Goal: Task Accomplishment & Management: Use online tool/utility

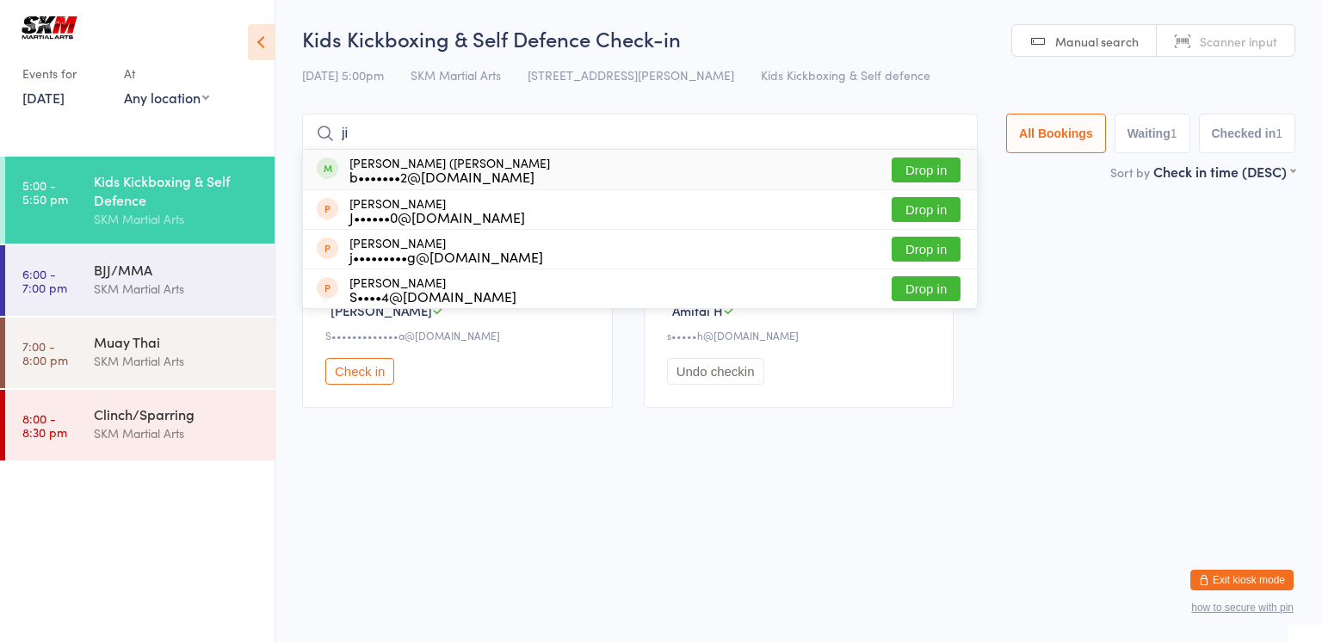
type input "j"
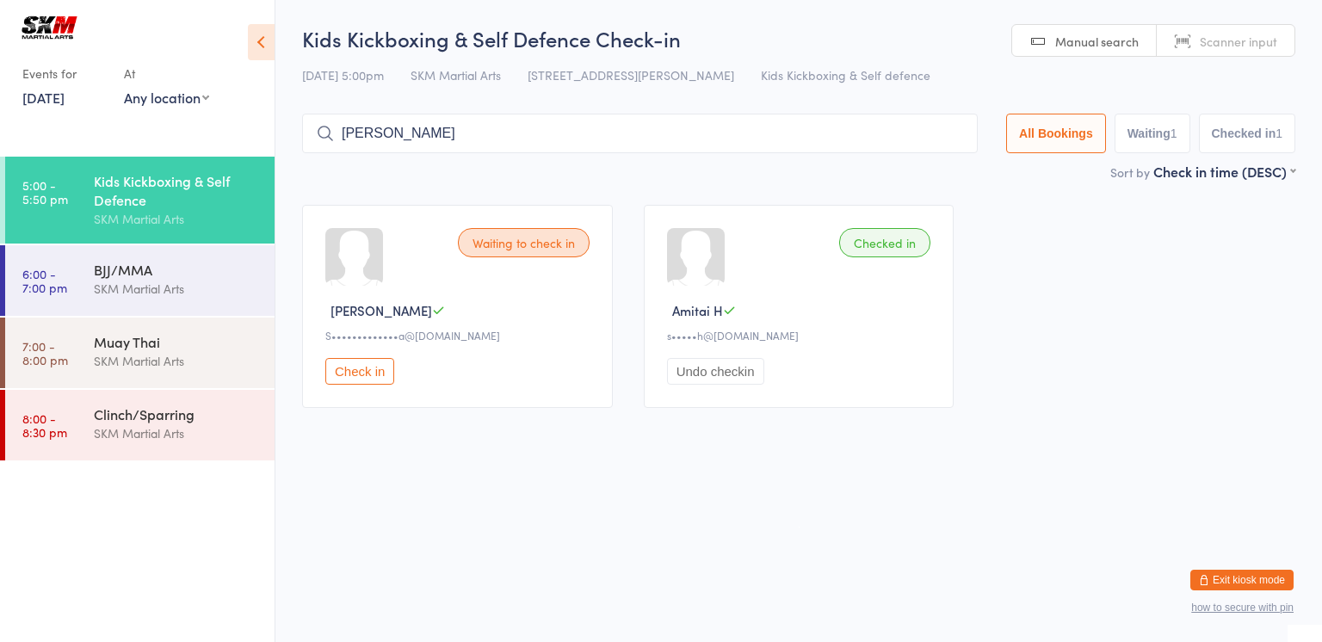
type input "amiel"
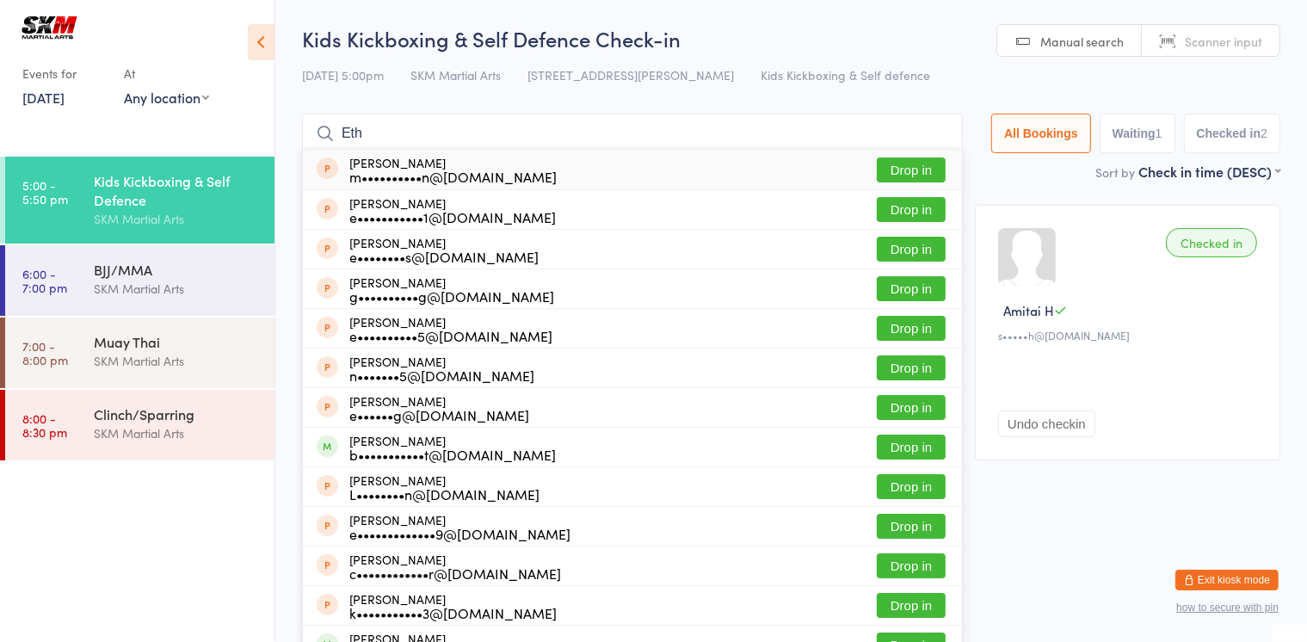
type input "Eth"
click at [903, 441] on button "Drop in" at bounding box center [911, 447] width 69 height 25
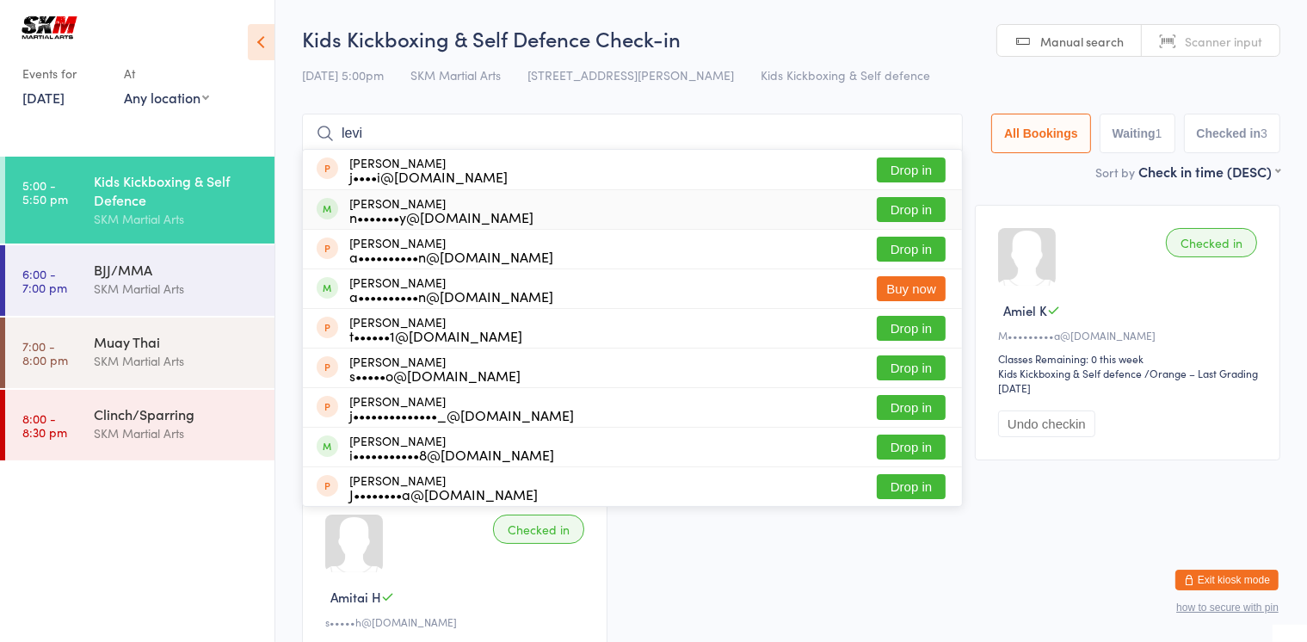
type input "levi"
drag, startPoint x: 923, startPoint y: 211, endPoint x: 895, endPoint y: 216, distance: 28.9
click at [895, 216] on button "Drop in" at bounding box center [911, 209] width 69 height 25
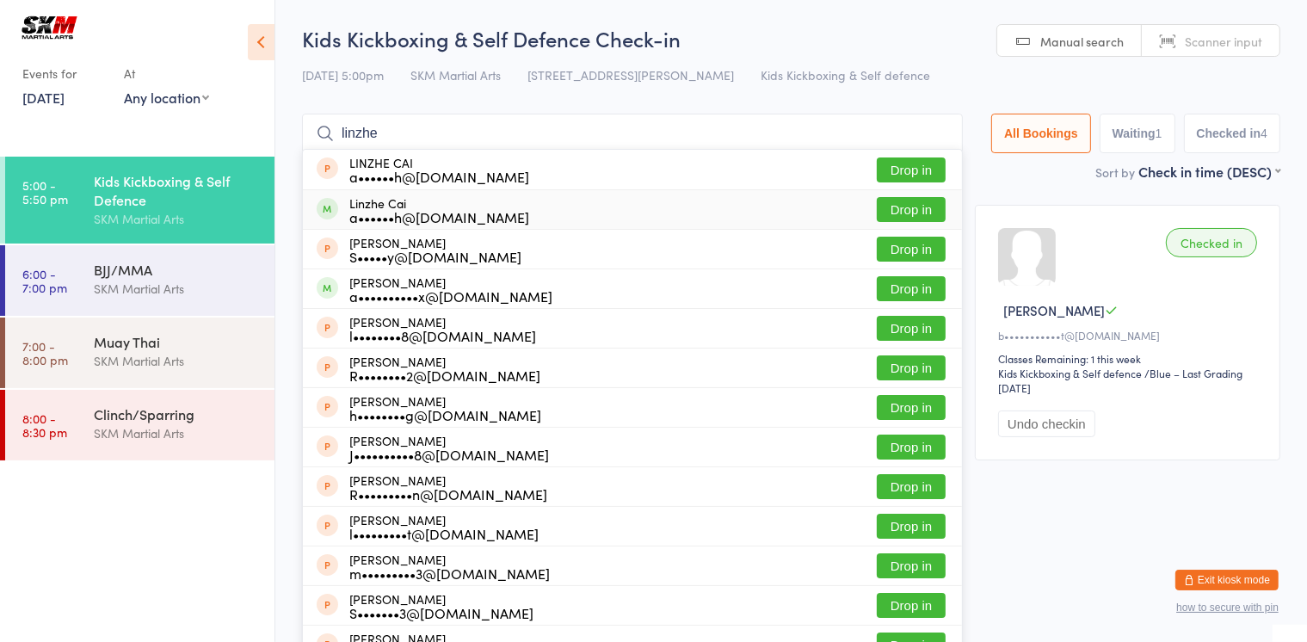
type input "linzhe"
click at [905, 211] on button "Drop in" at bounding box center [911, 209] width 69 height 25
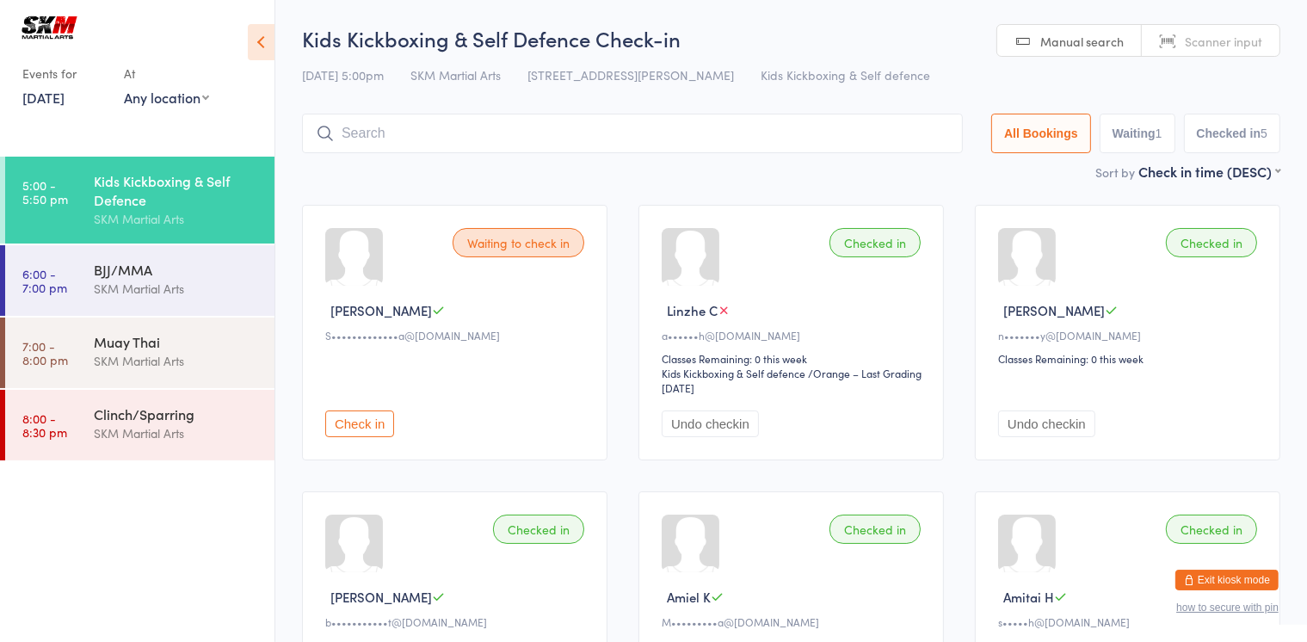
click at [796, 359] on div "Classes Remaining: 0 this week" at bounding box center [794, 358] width 264 height 15
click at [576, 150] on input "search" at bounding box center [632, 134] width 661 height 40
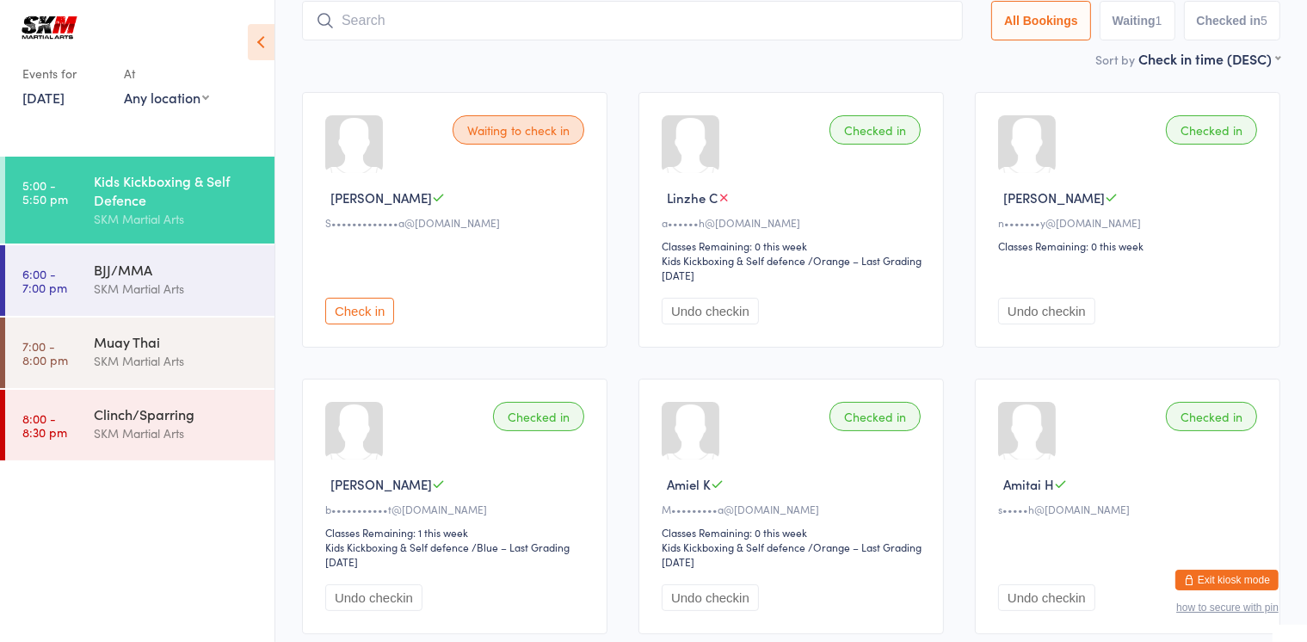
scroll to position [114, 0]
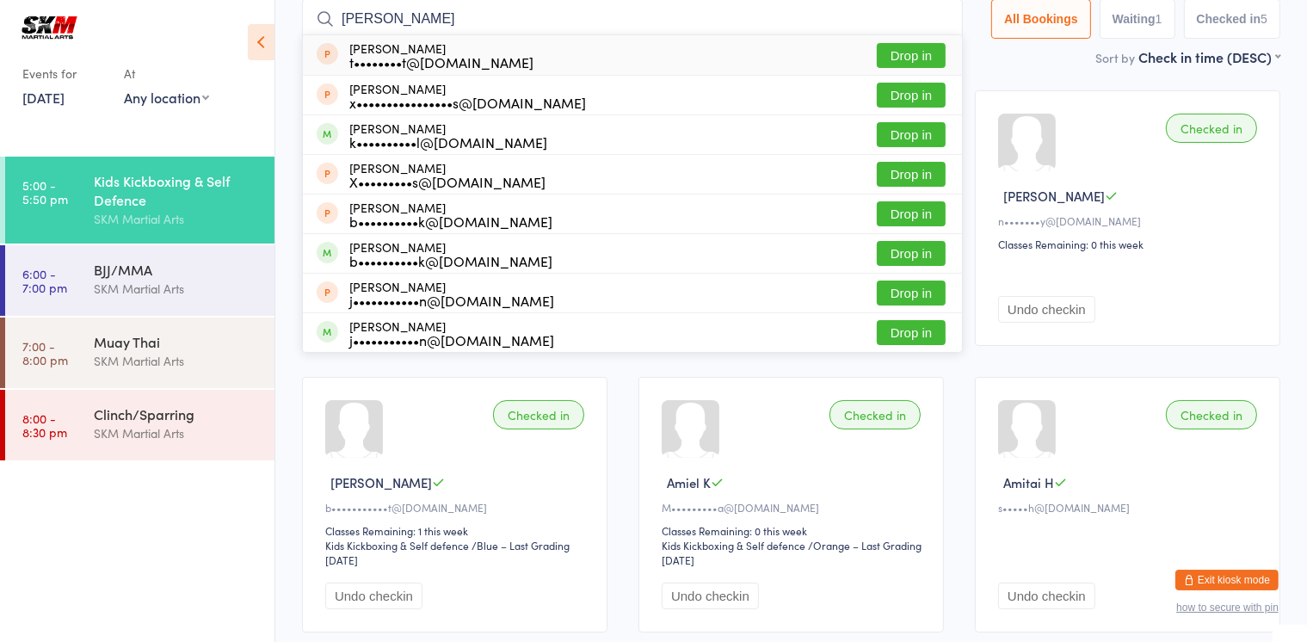
type input "xavier"
click at [913, 134] on button "Drop in" at bounding box center [911, 134] width 69 height 25
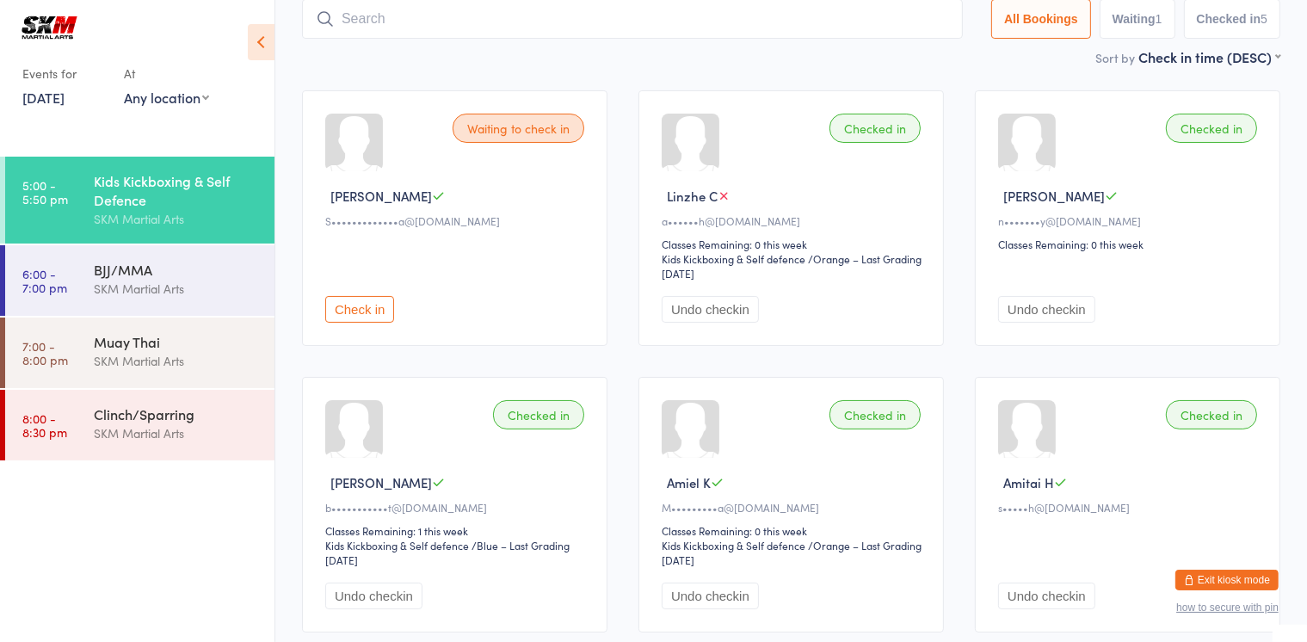
scroll to position [114, 0]
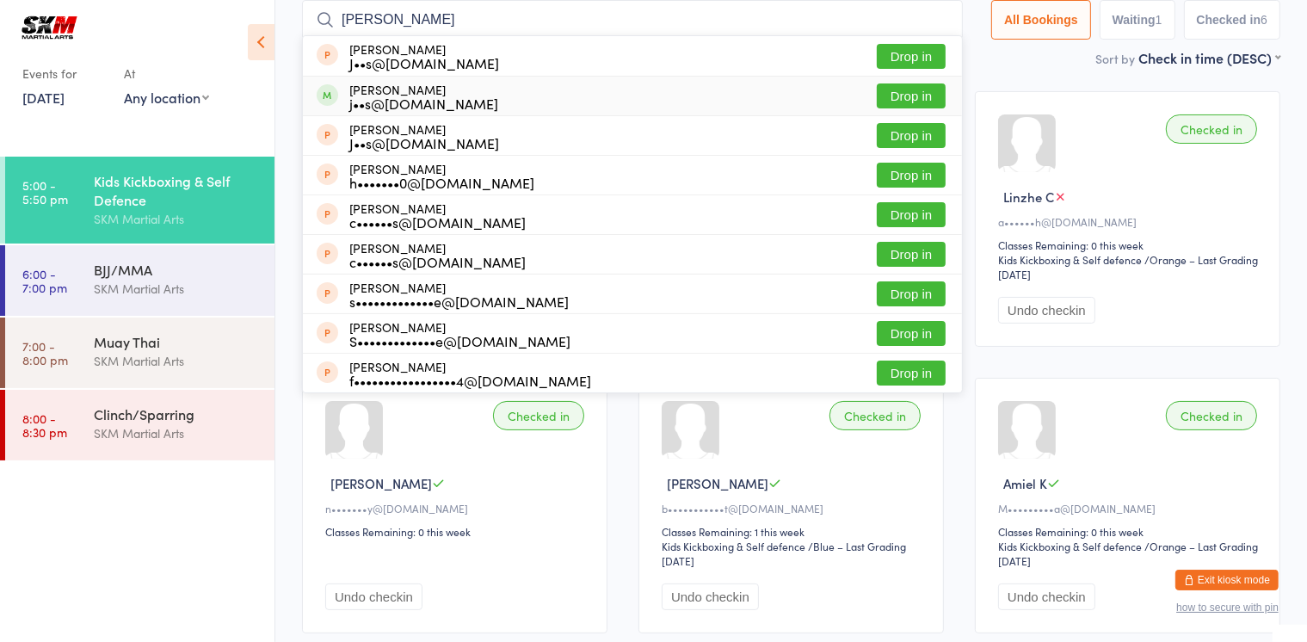
drag, startPoint x: 912, startPoint y: 57, endPoint x: 903, endPoint y: 97, distance: 41.5
click at [903, 97] on ul "Orlando Crino J••s@jessicacrino.com Drop in Aureliano Crino j••s@jessicacrino.c…" at bounding box center [632, 214] width 661 height 358
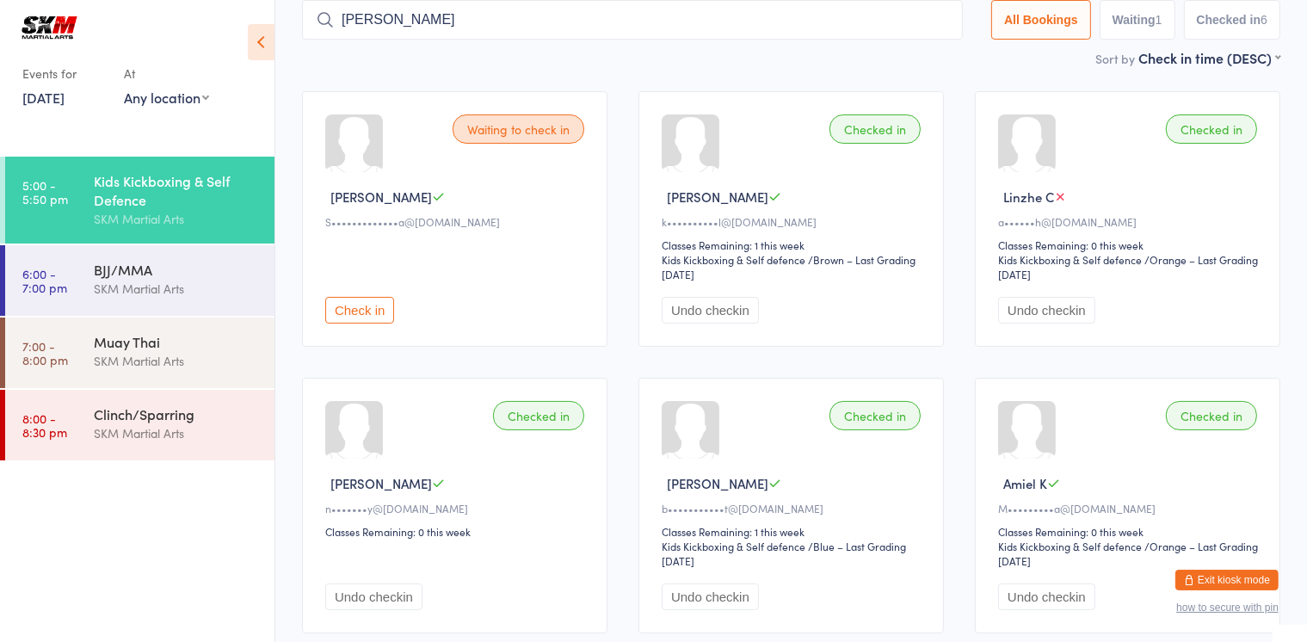
click at [847, 17] on input "crino" at bounding box center [632, 20] width 661 height 40
type input "c"
type input "crino"
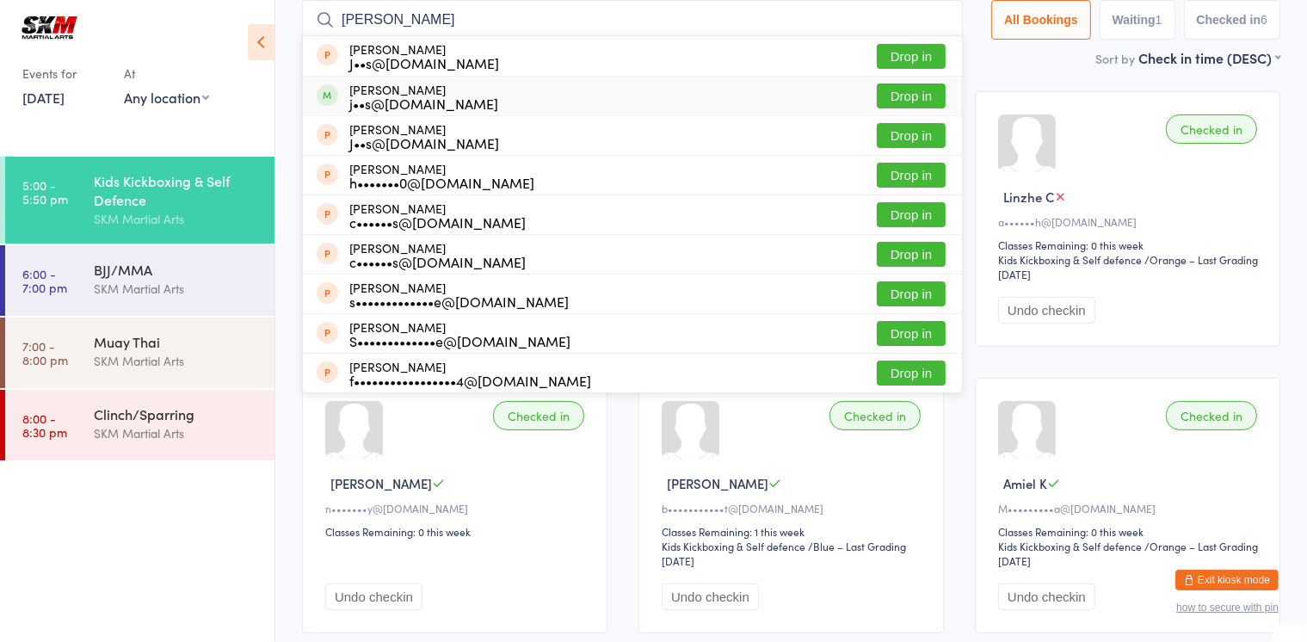
click at [898, 92] on button "Drop in" at bounding box center [911, 95] width 69 height 25
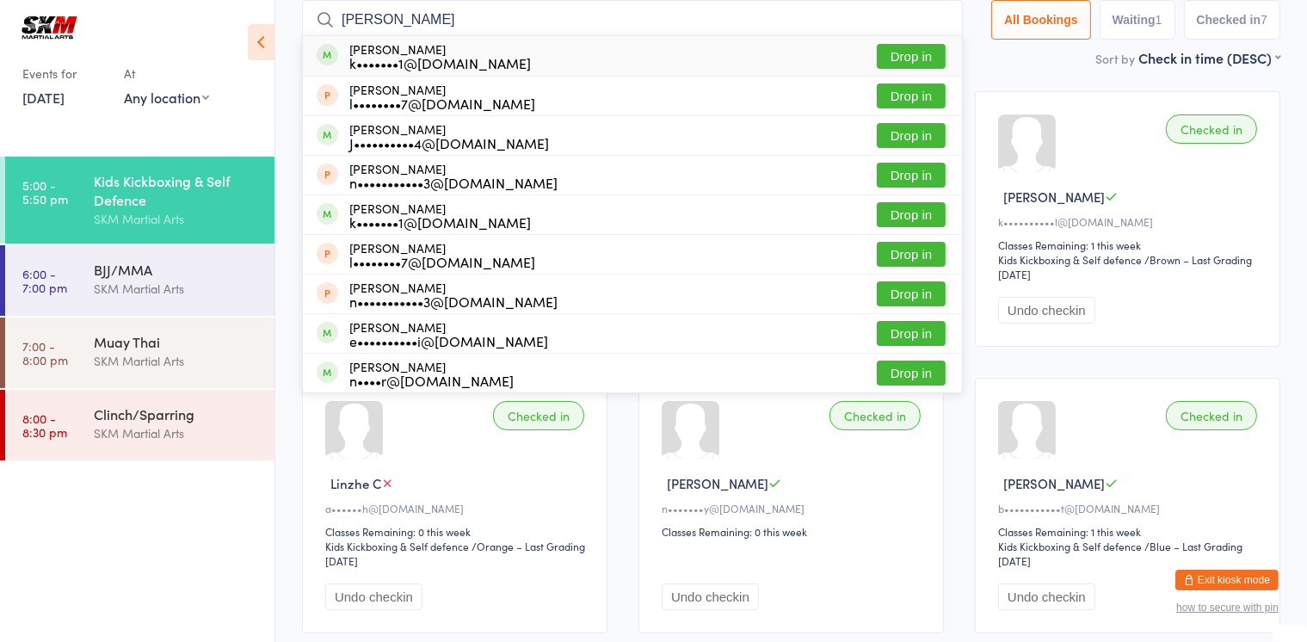
type input "jpnah smith"
click at [514, 59] on div "Jonah Smith k•••••••1@gmail.com Drop in" at bounding box center [632, 56] width 659 height 40
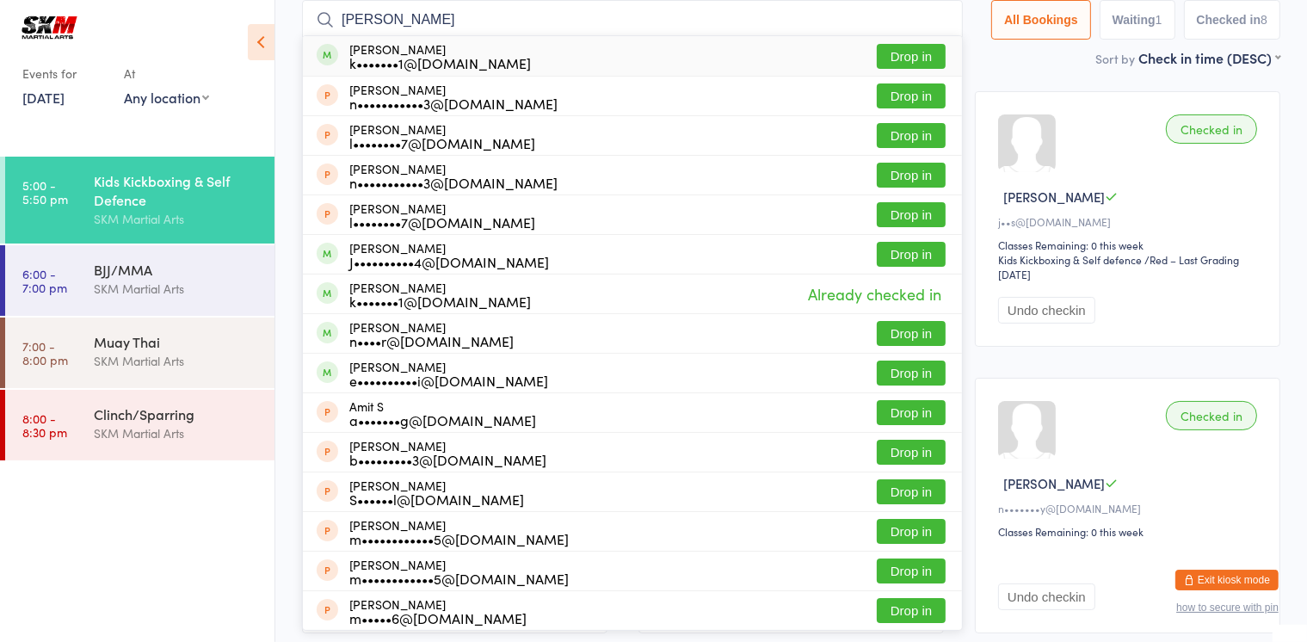
type input "aria smith"
click at [421, 56] on div "k•••••••1@gmail.com" at bounding box center [440, 63] width 182 height 14
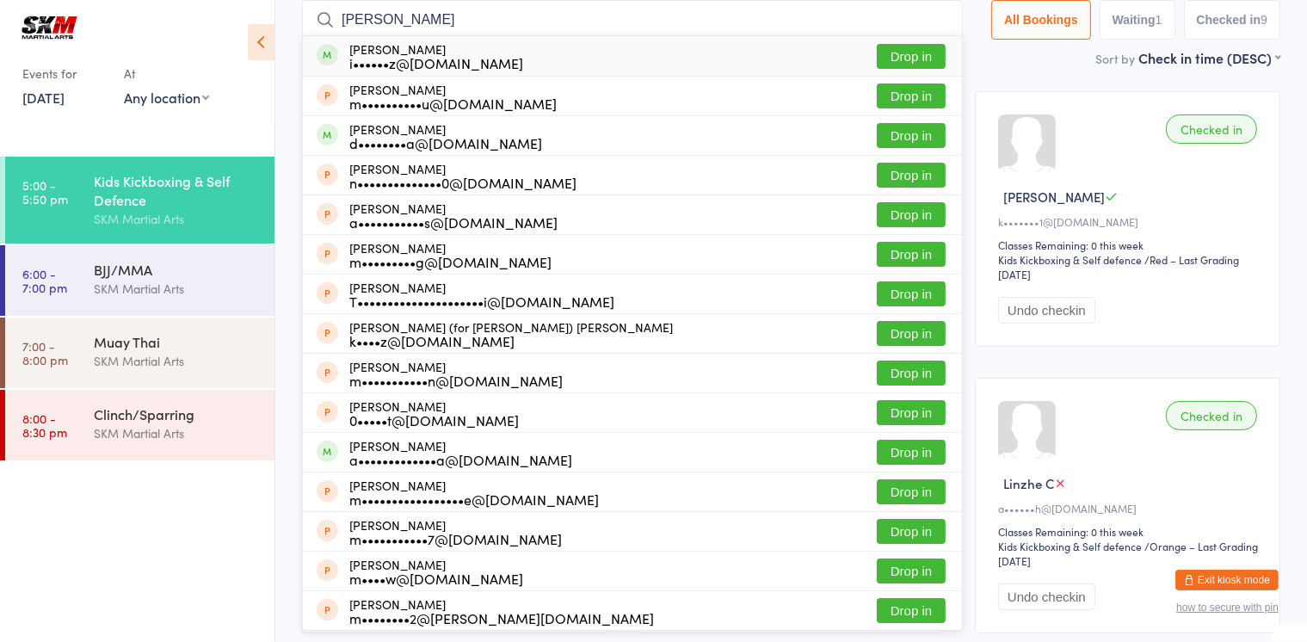
type input "matthew ku"
click at [897, 58] on button "Drop in" at bounding box center [911, 56] width 69 height 25
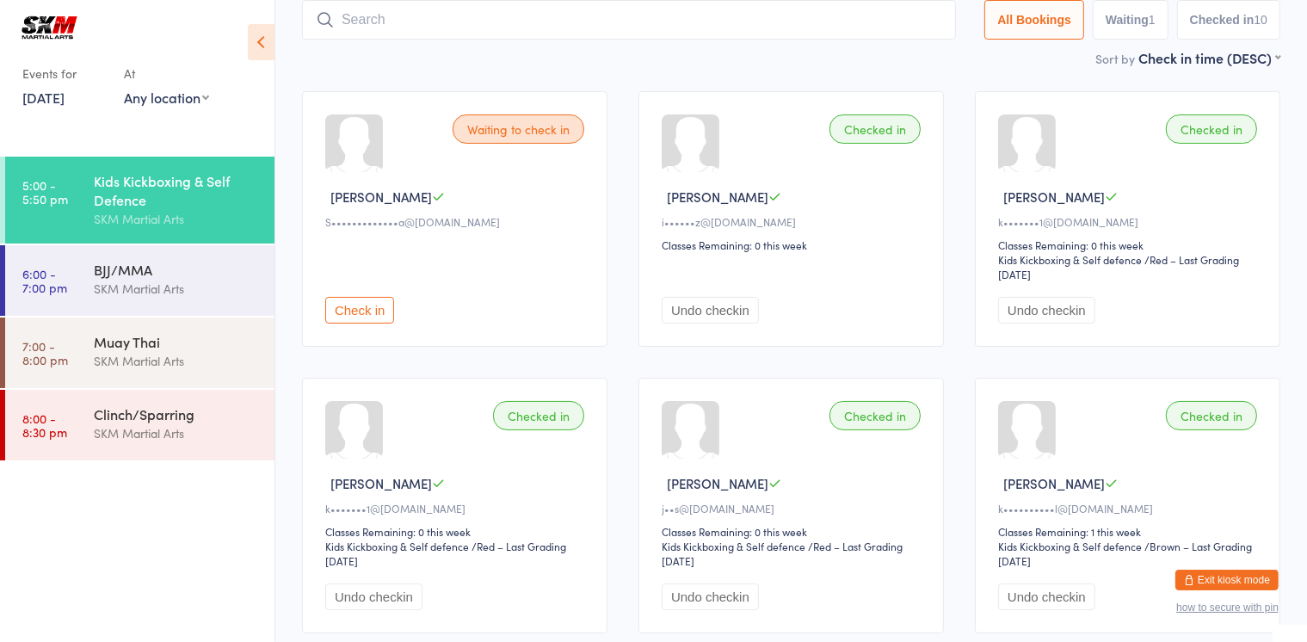
type input "v"
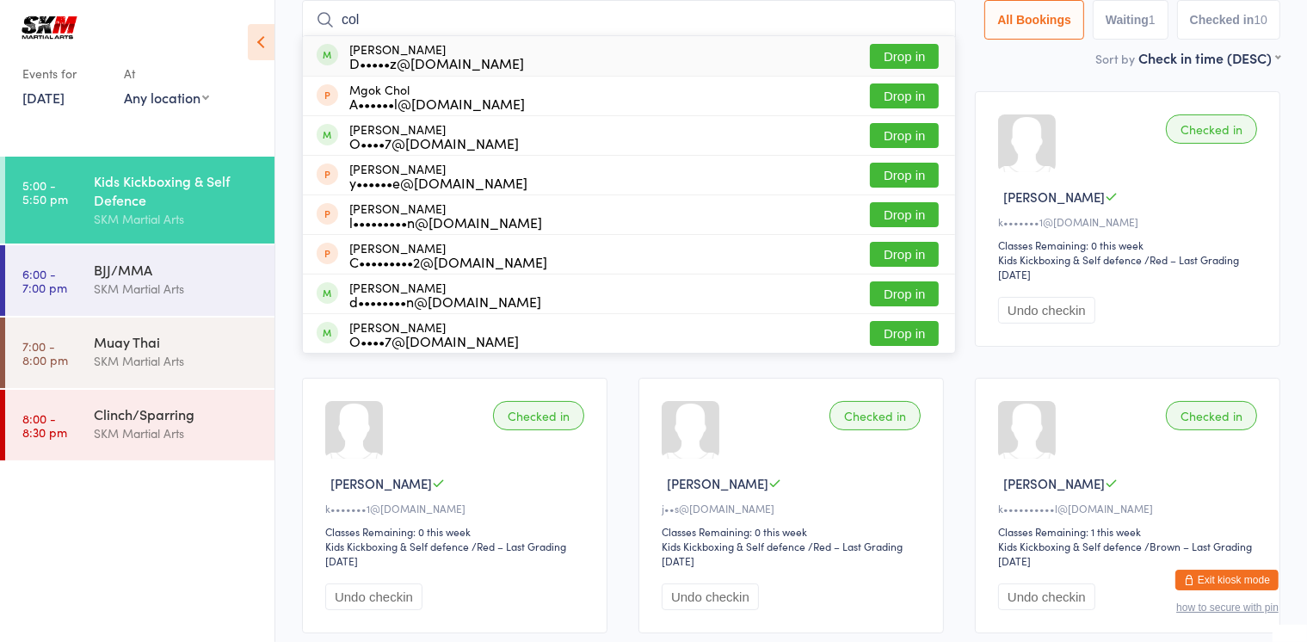
type input "col"
click at [898, 54] on button "Drop in" at bounding box center [904, 56] width 69 height 25
